Goal: Information Seeking & Learning: Find specific page/section

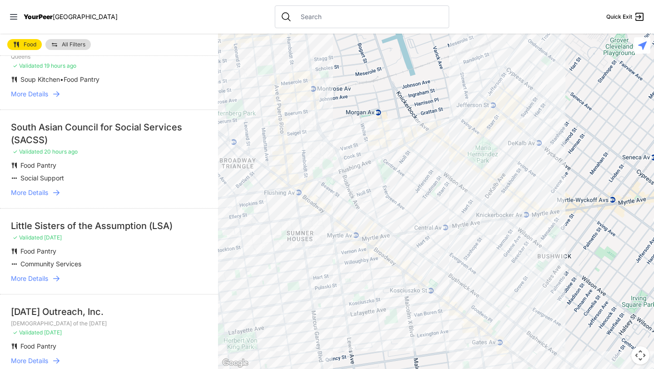
scroll to position [69, 0]
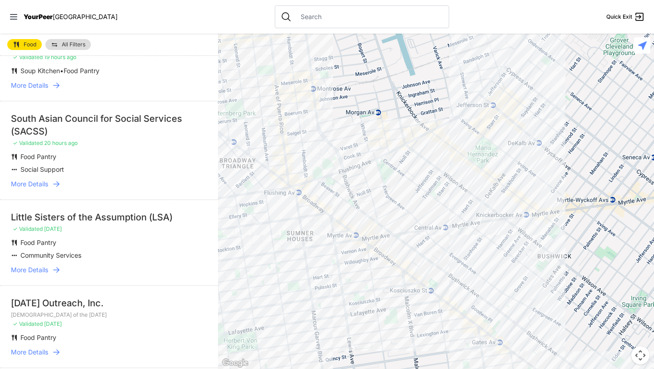
select select "nearby"
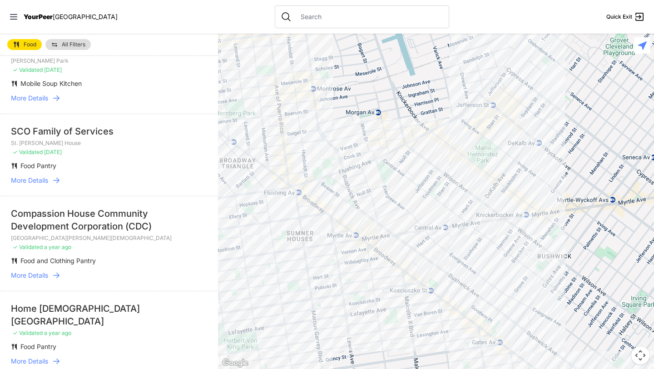
click at [482, 143] on div at bounding box center [436, 201] width 436 height 335
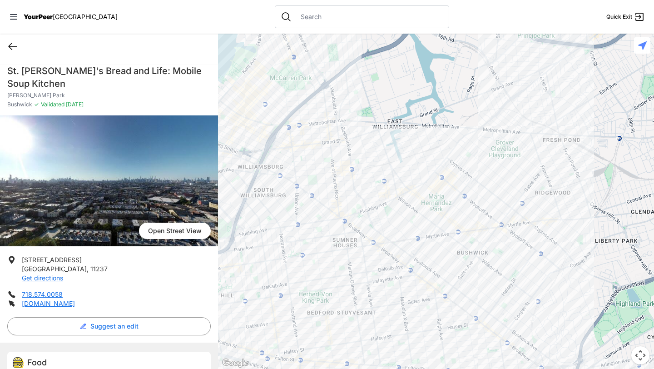
click at [11, 41] on icon at bounding box center [12, 46] width 11 height 11
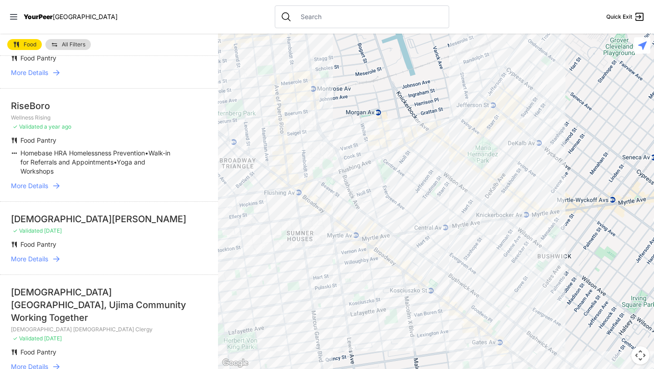
scroll to position [359, 0]
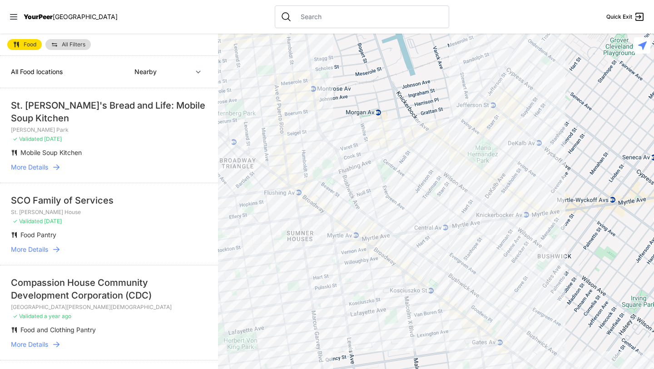
select select "recentlyUpdated"
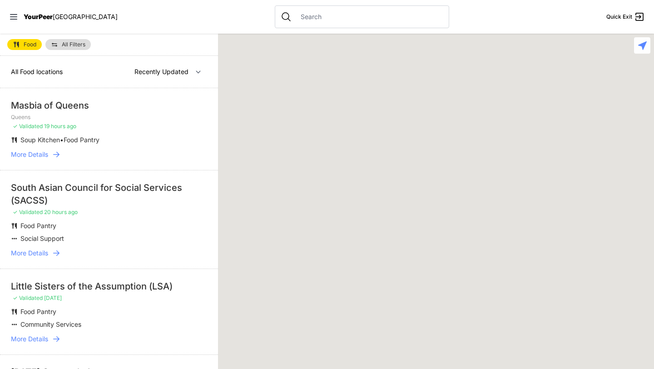
select select "nearby"
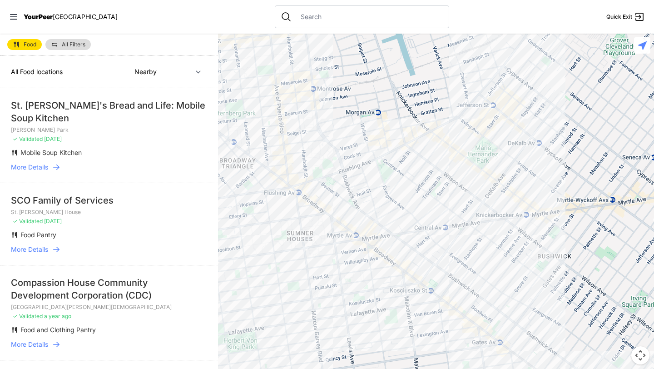
click at [64, 44] on span "All Filters" at bounding box center [74, 44] width 24 height 5
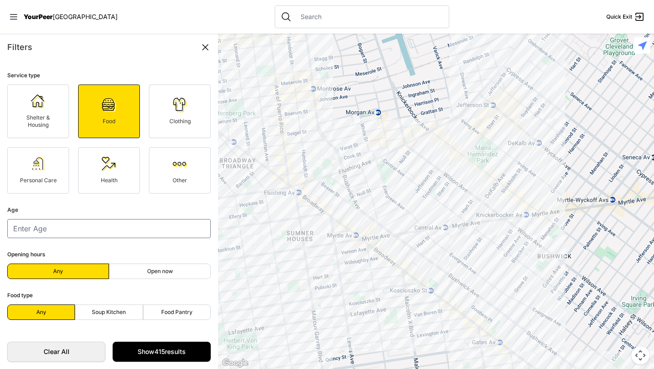
click at [144, 273] on label "Open now" at bounding box center [160, 270] width 102 height 15
click at [160, 272] on input "Open now" at bounding box center [160, 271] width 0 height 0
radio input "true"
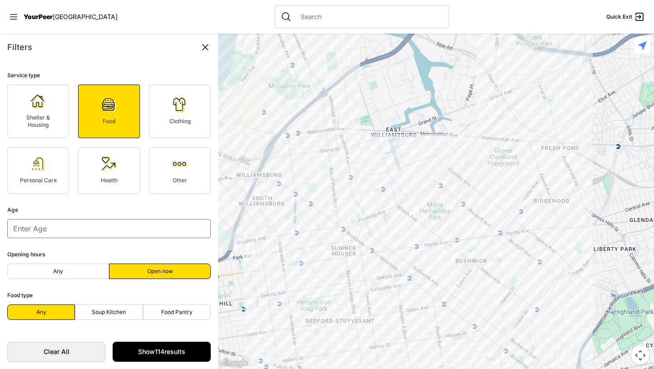
click at [164, 312] on span "Food Pantry" at bounding box center [176, 311] width 31 height 7
click at [177, 312] on input "Food Pantry" at bounding box center [177, 312] width 0 height 0
radio input "true"
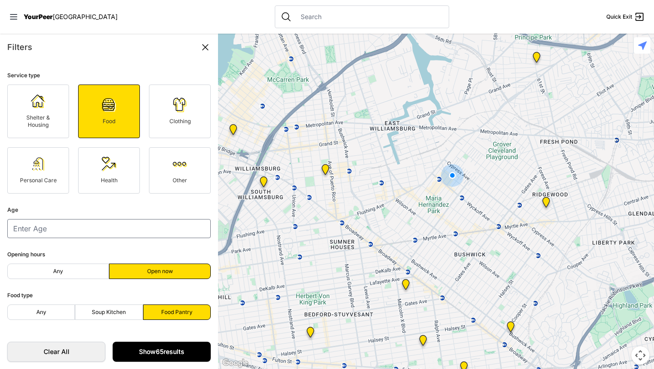
click at [156, 352] on link "Show 65 results" at bounding box center [162, 352] width 98 height 20
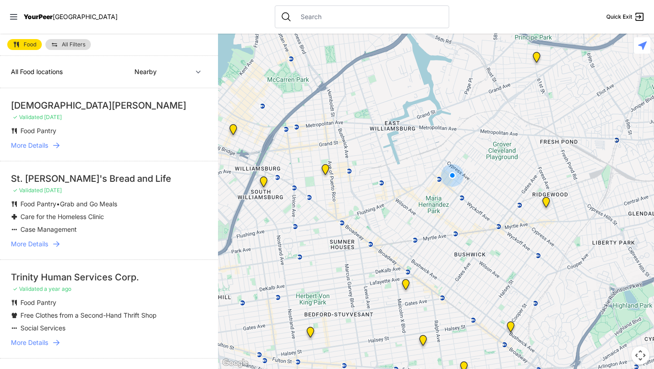
click at [82, 43] on span "All Filters" at bounding box center [74, 44] width 24 height 5
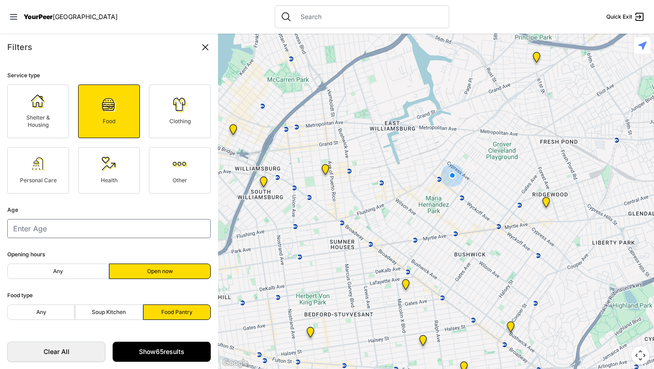
click at [48, 239] on form "Service type Shelter & Housing Food Clothing Personal Care Health Other Age Ope…" at bounding box center [109, 197] width 218 height 273
click at [46, 234] on input "number" at bounding box center [108, 228] width 203 height 19
type input "21"
click at [176, 349] on link "Show 65 results" at bounding box center [162, 352] width 98 height 20
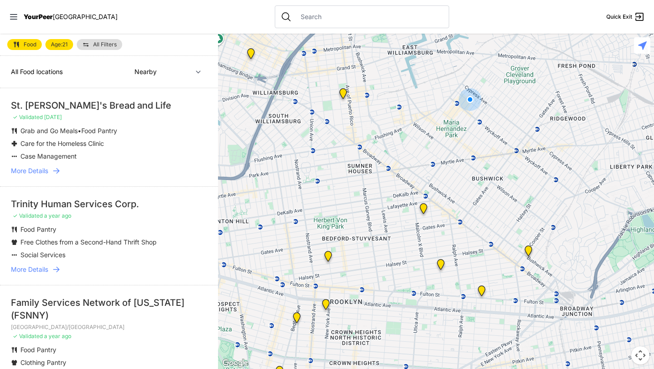
click at [43, 169] on span "More Details" at bounding box center [29, 170] width 37 height 9
